Goal: Transaction & Acquisition: Purchase product/service

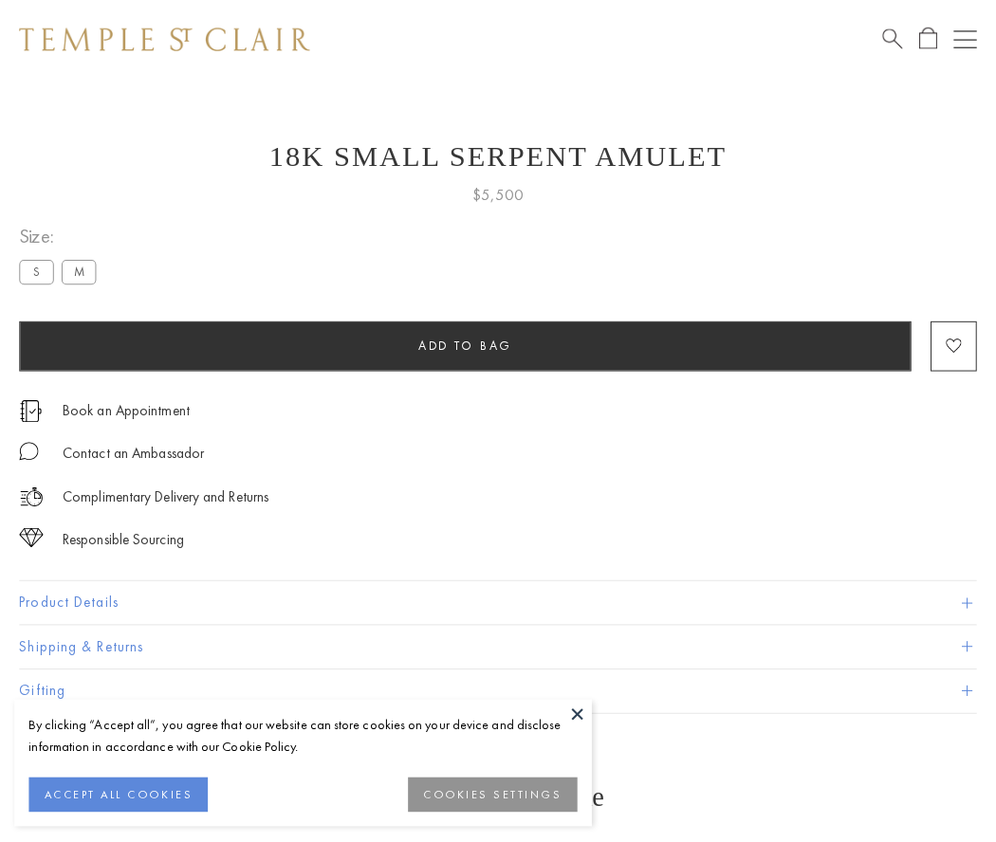
scroll to position [8, 0]
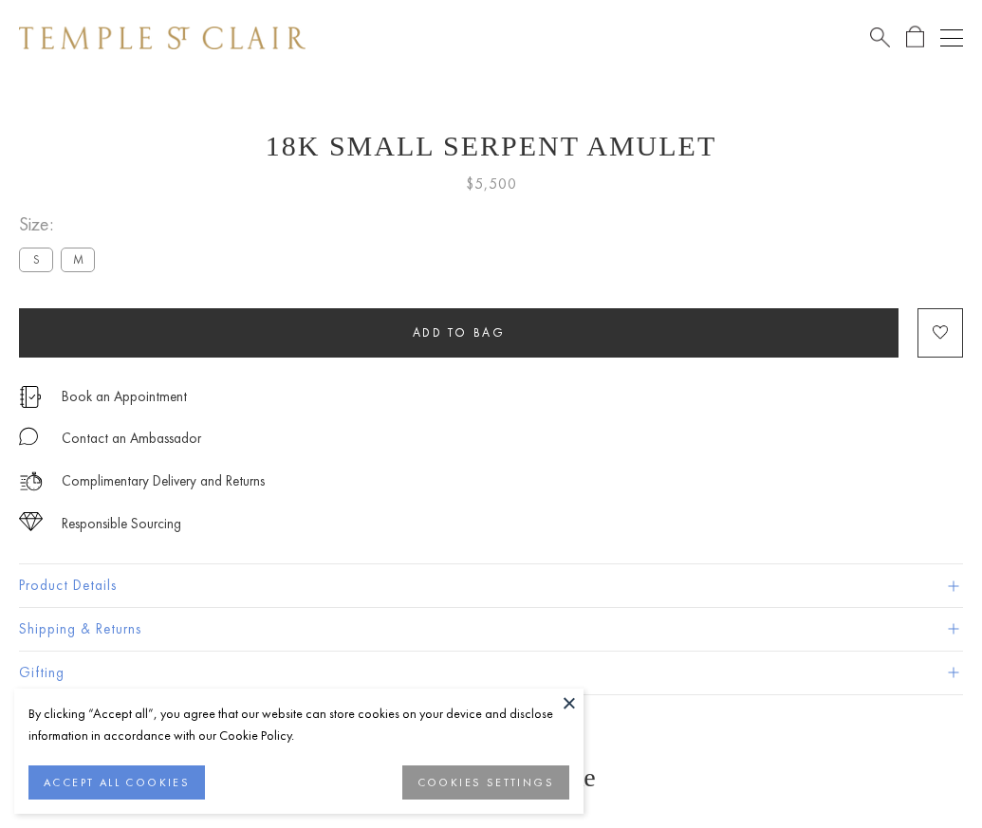
click at [458, 332] on span "Add to bag" at bounding box center [459, 332] width 93 height 16
